Goal: Obtain resource: Download file/media

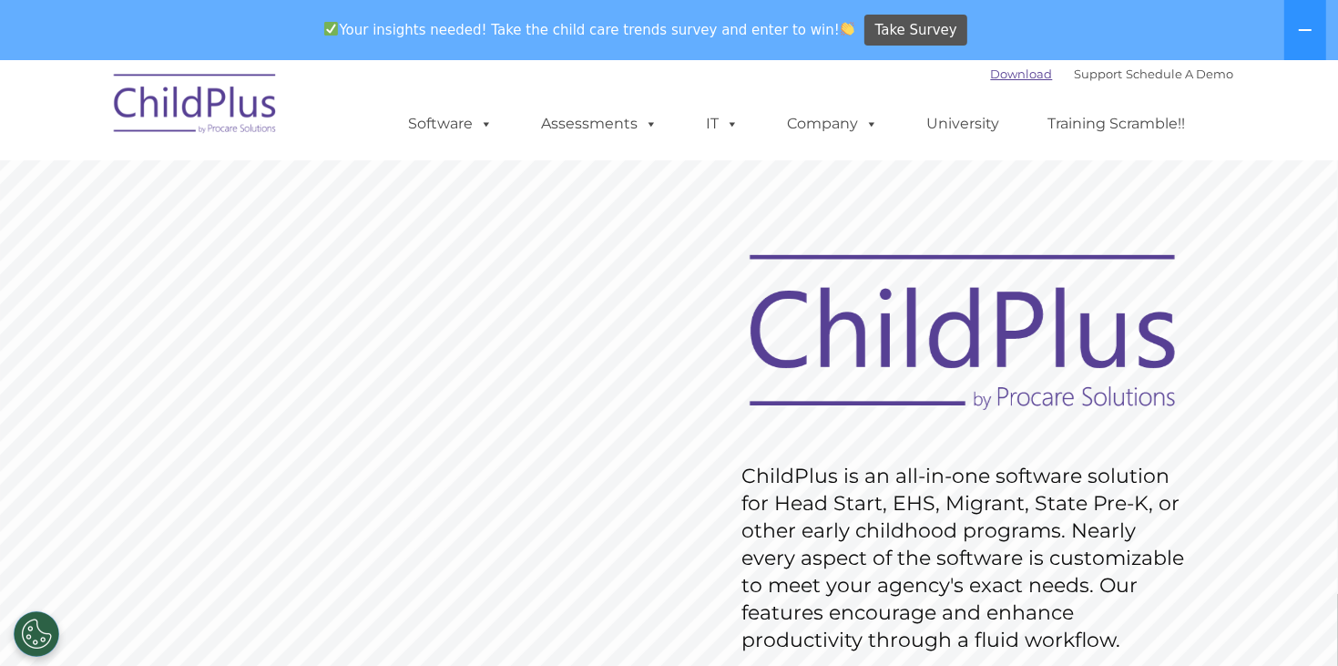
click at [991, 77] on link "Download" at bounding box center [1022, 73] width 62 height 15
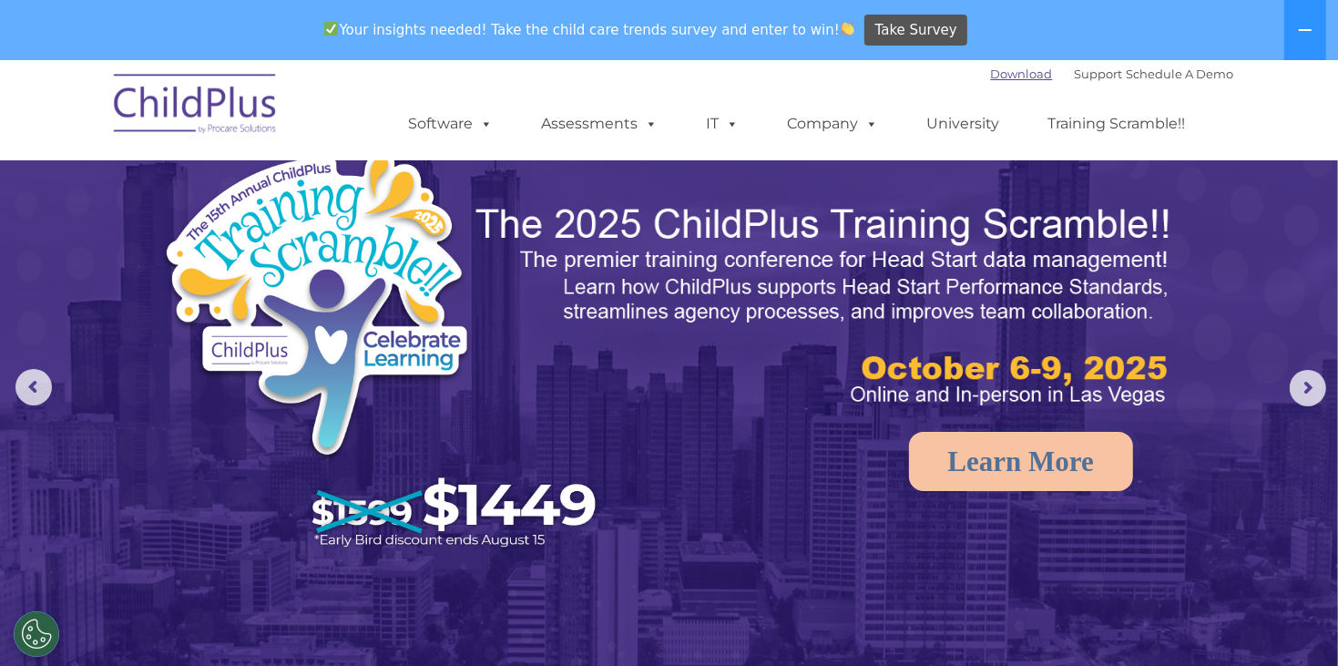
click at [991, 70] on link "Download" at bounding box center [1022, 73] width 62 height 15
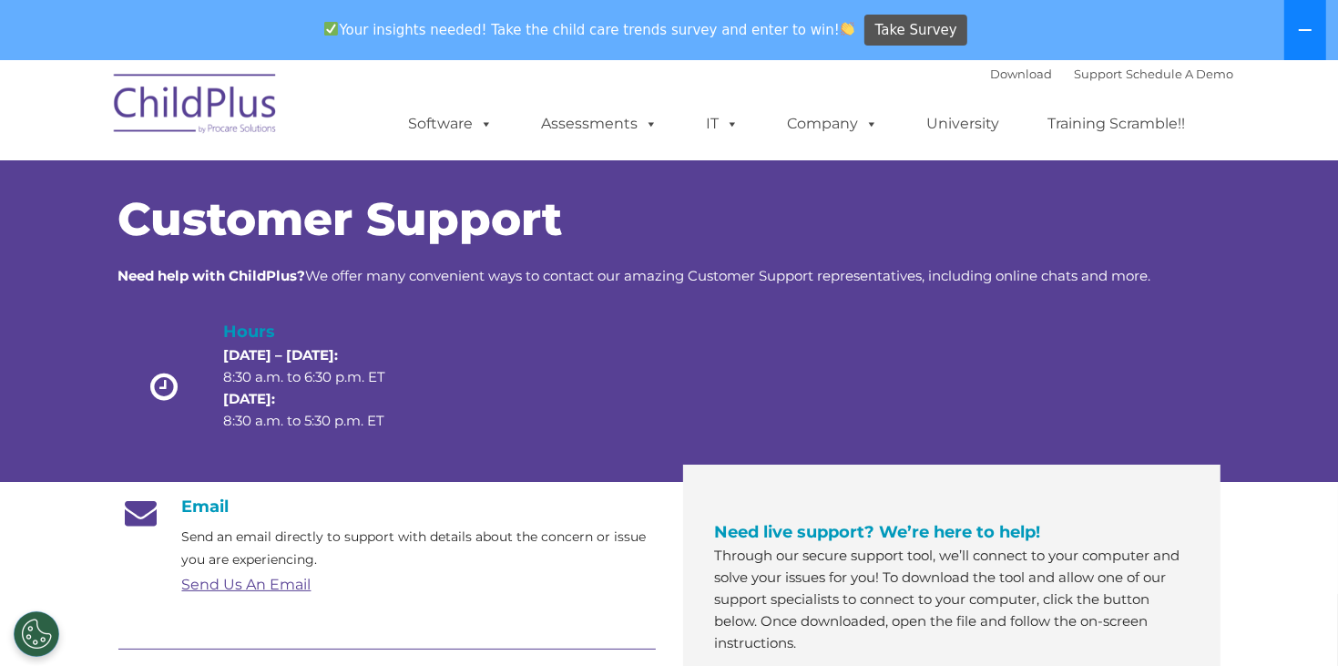
click at [1311, 26] on icon at bounding box center [1305, 30] width 15 height 15
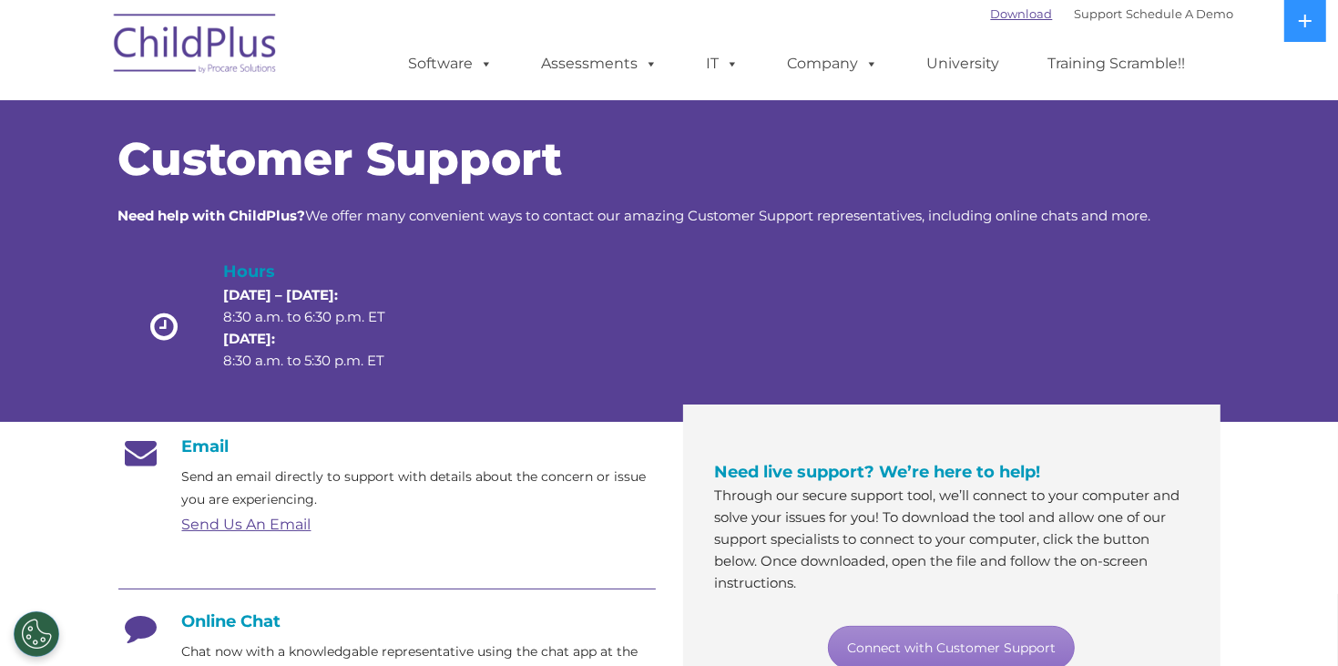
click at [991, 16] on link "Download" at bounding box center [1022, 13] width 62 height 15
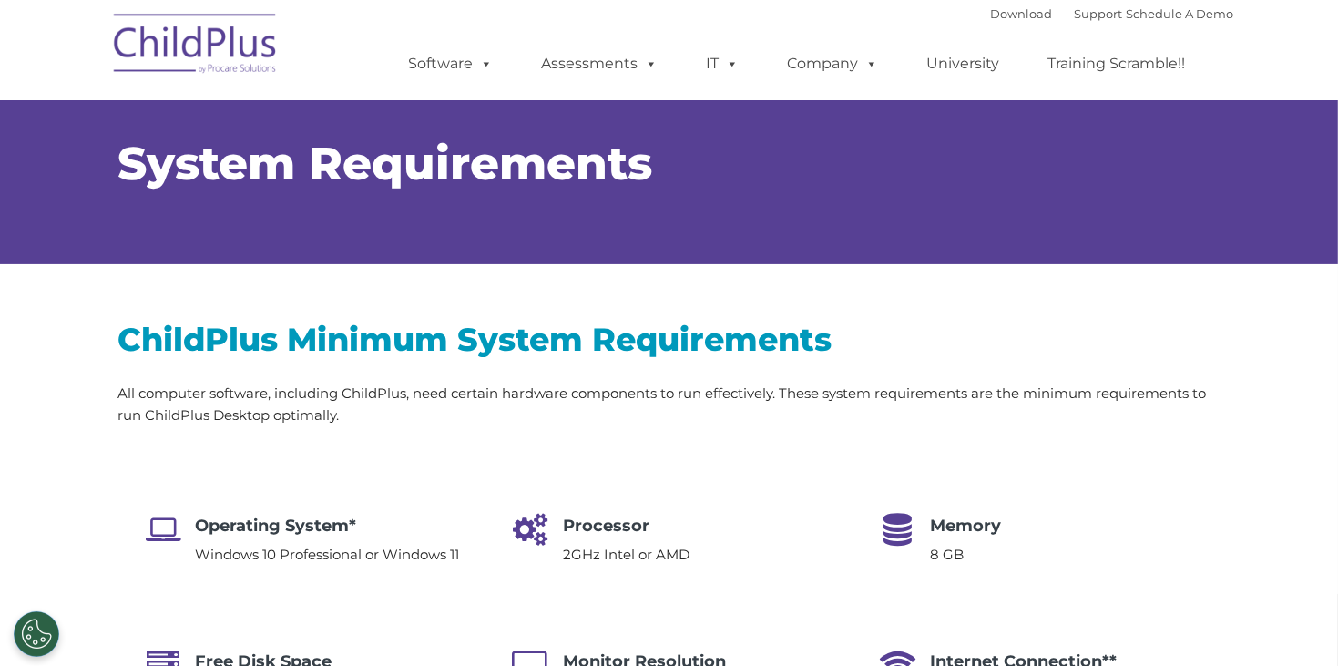
select select "MEDIUM"
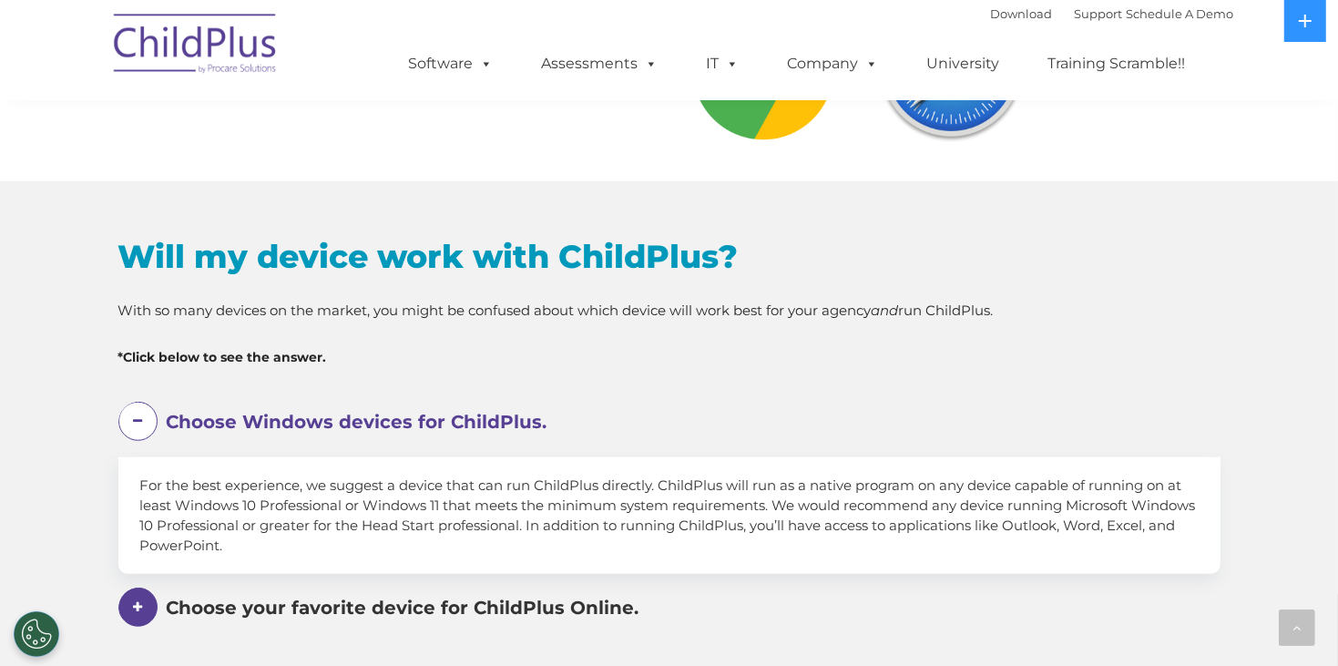
scroll to position [852, 0]
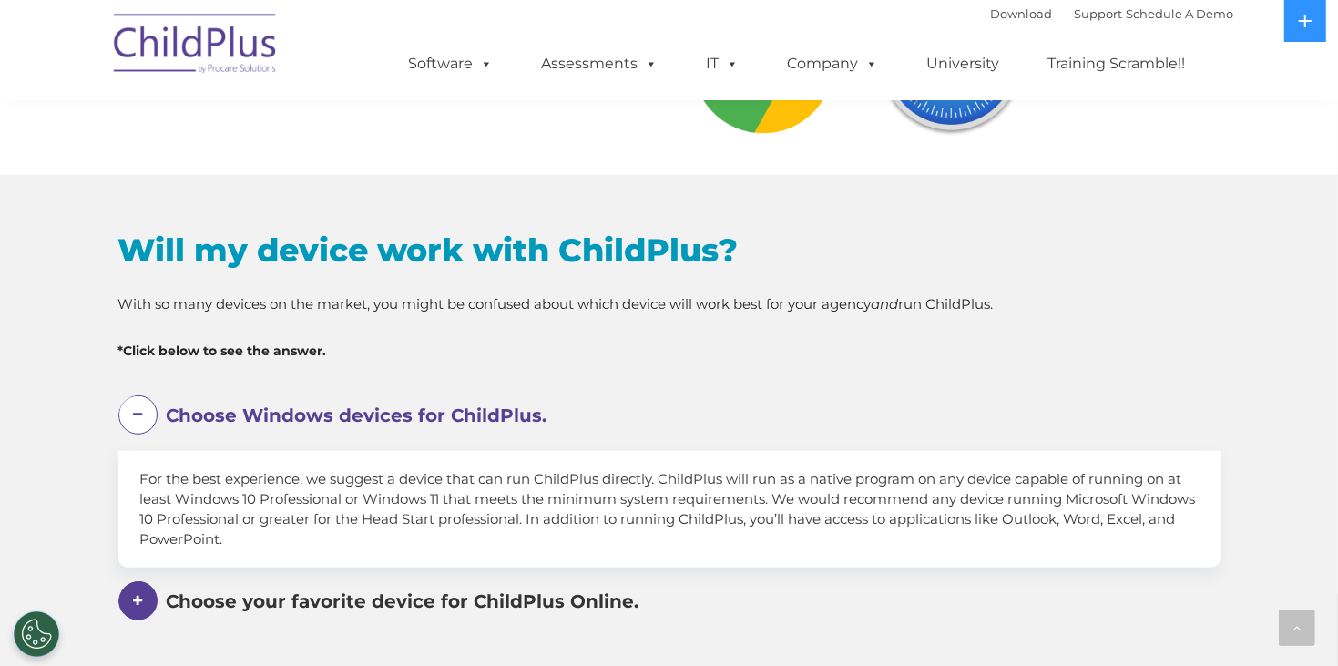
click at [367, 416] on span "Choose Windows devices for ChildPlus." at bounding box center [357, 415] width 381 height 22
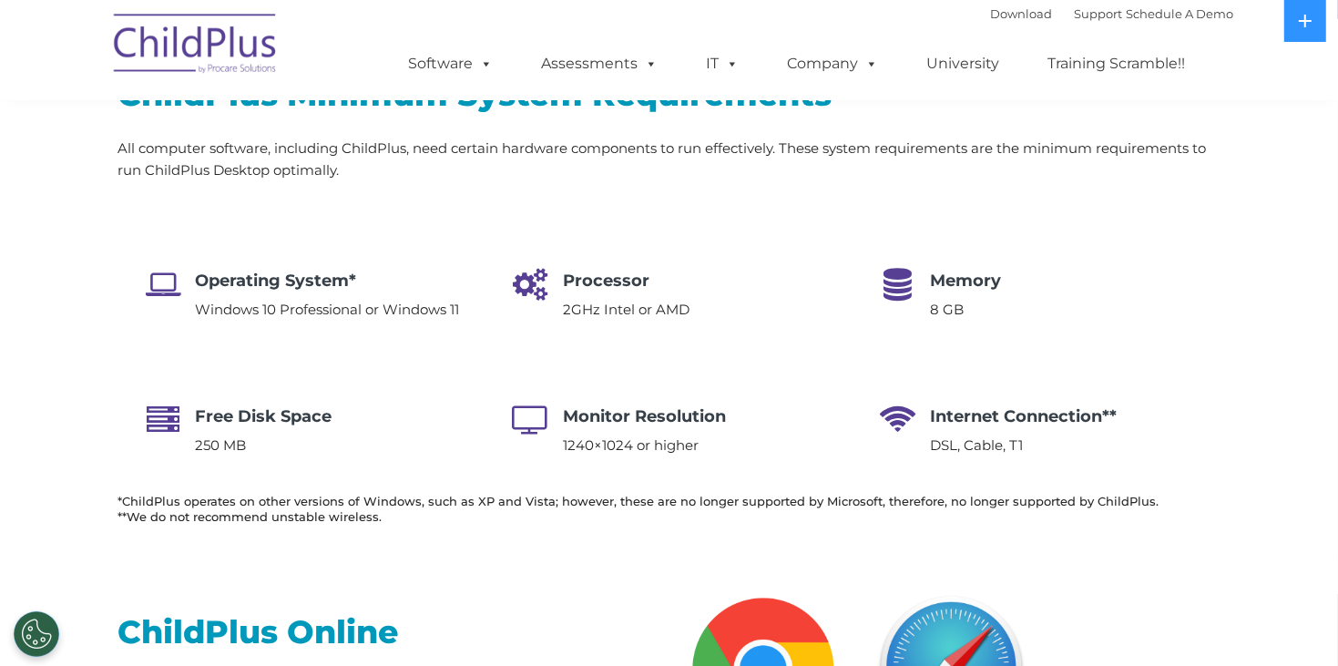
scroll to position [0, 0]
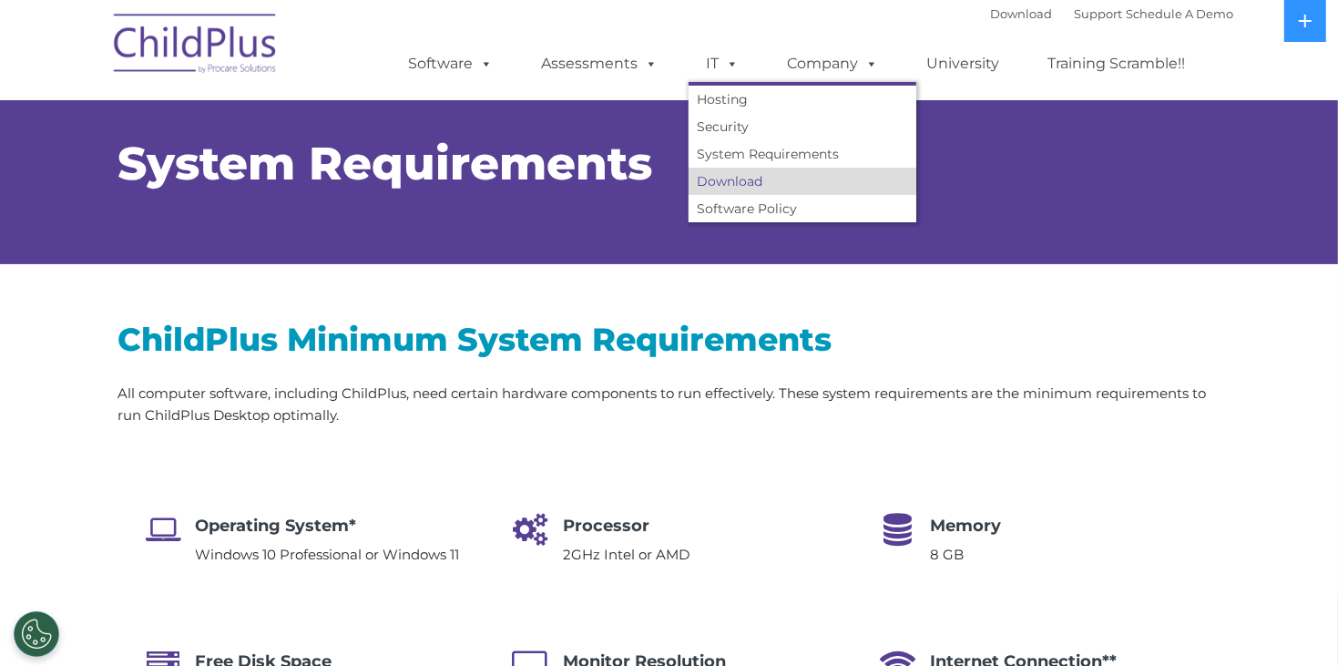
click at [725, 188] on link "Download" at bounding box center [803, 181] width 228 height 27
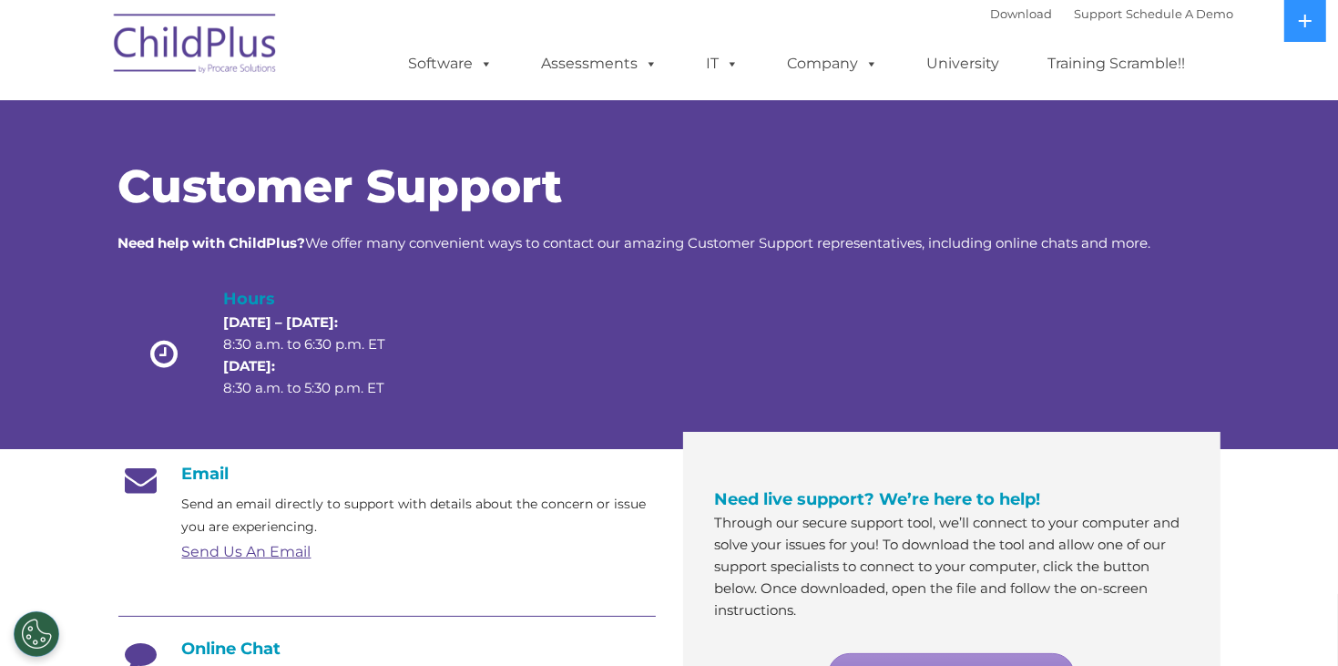
click at [242, 554] on link "Send Us An Email" at bounding box center [246, 551] width 129 height 17
